Goal: Understand process/instructions: Learn how to perform a task or action

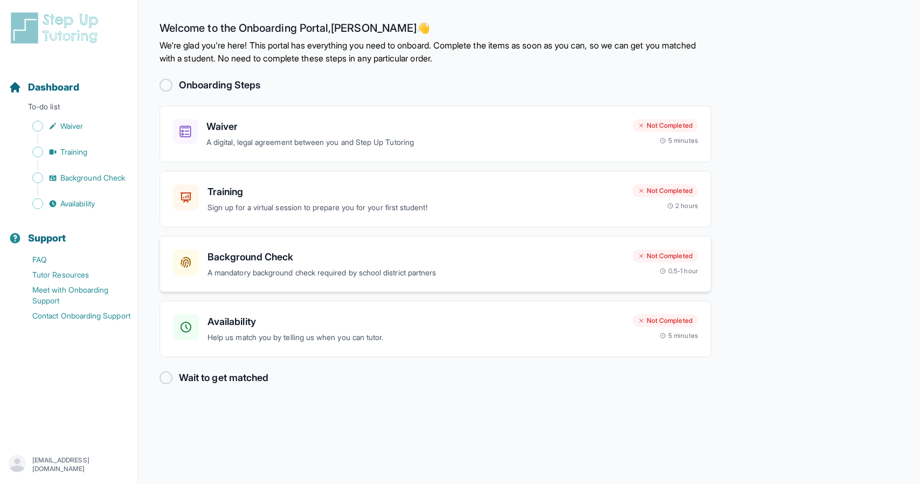
click at [337, 287] on div "Background Check A mandatory background check required by school district partn…" at bounding box center [436, 264] width 552 height 57
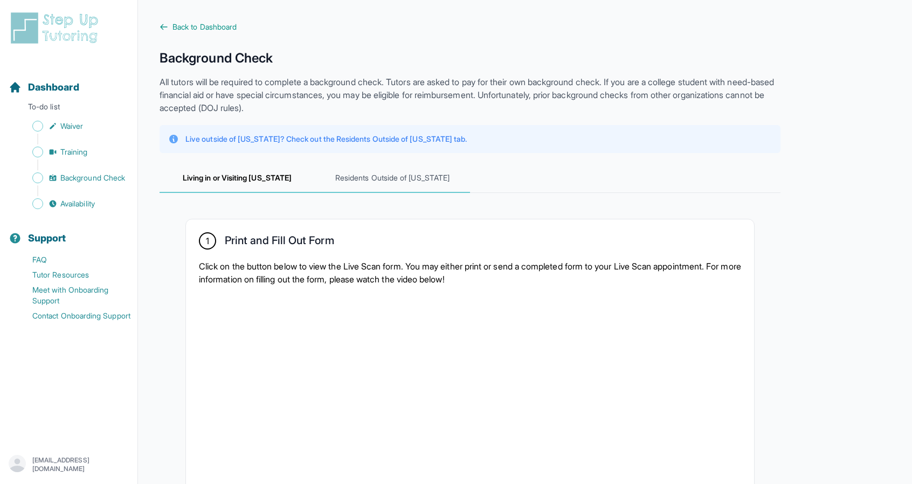
click at [388, 181] on span "Residents Outside of [US_STATE]" at bounding box center [392, 178] width 155 height 29
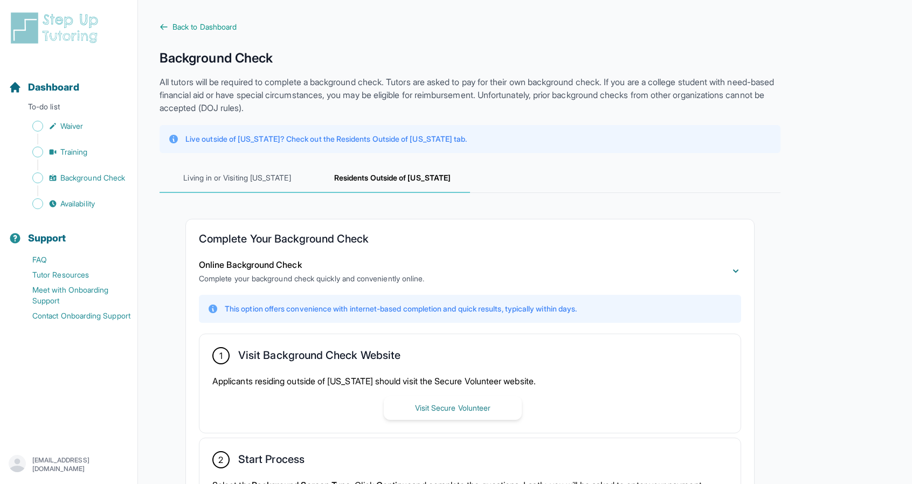
click at [213, 188] on span "Living in or Visiting [US_STATE]" at bounding box center [237, 178] width 155 height 29
